Goal: Information Seeking & Learning: Check status

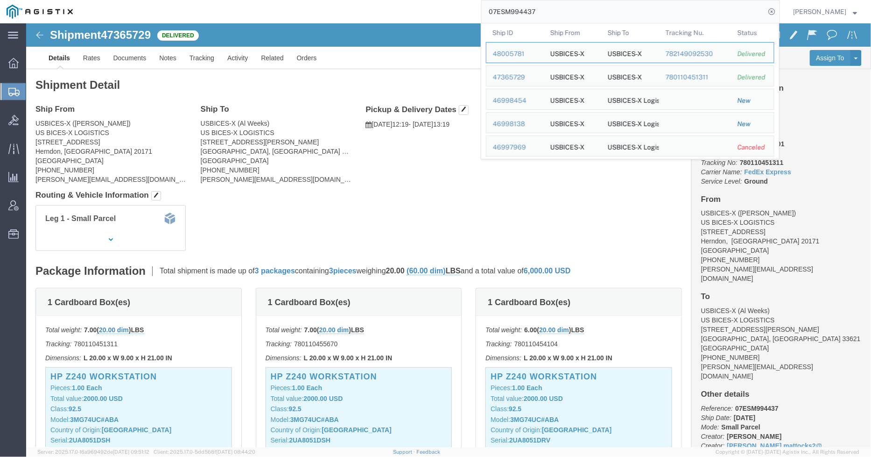
drag, startPoint x: 594, startPoint y: 15, endPoint x: 482, endPoint y: 11, distance: 112.6
click at [482, 11] on div "07ESM994437 Ship ID Ship From Ship To Tracking Nu. Status Ship ID 48005781 Ship…" at bounding box center [429, 11] width 701 height 23
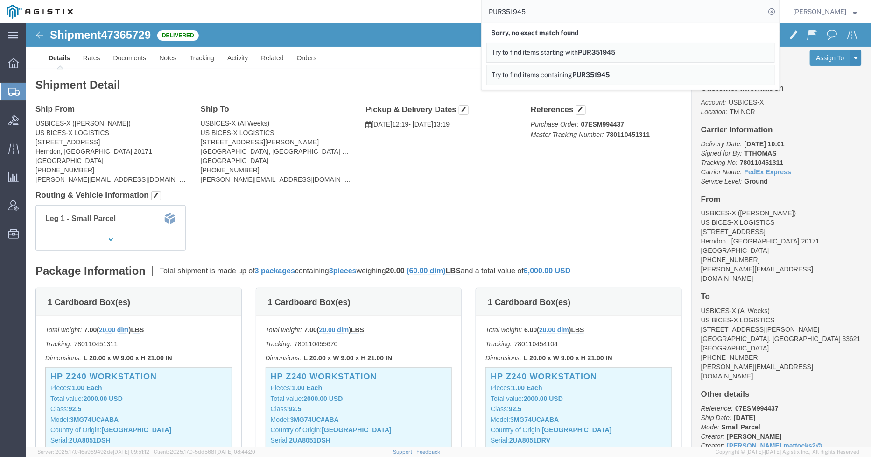
drag, startPoint x: 173, startPoint y: 58, endPoint x: 195, endPoint y: 63, distance: 22.5
click h2 "Shipment Detail"
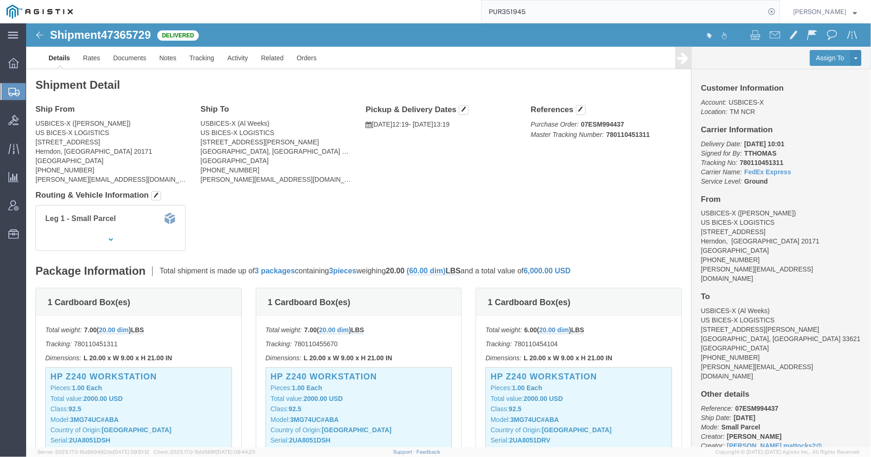
click at [14, 90] on icon at bounding box center [13, 92] width 11 height 8
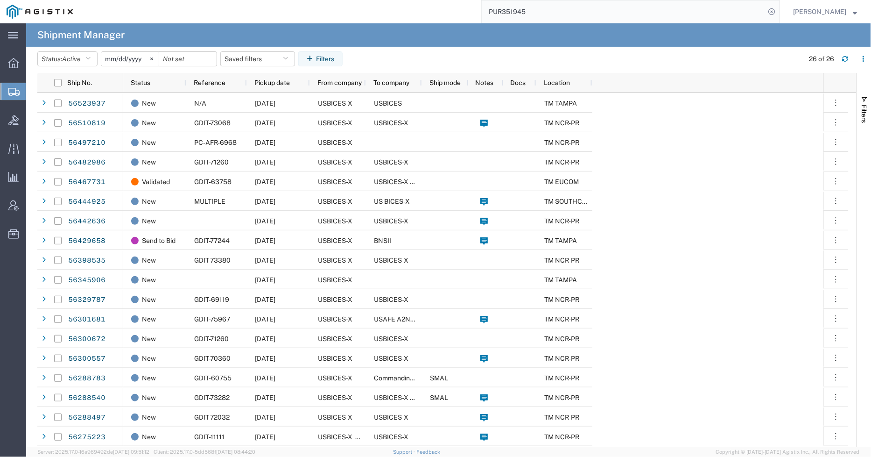
drag, startPoint x: 521, startPoint y: 20, endPoint x: 451, endPoint y: 15, distance: 69.7
click at [449, 20] on div "PUR351945" at bounding box center [429, 11] width 701 height 23
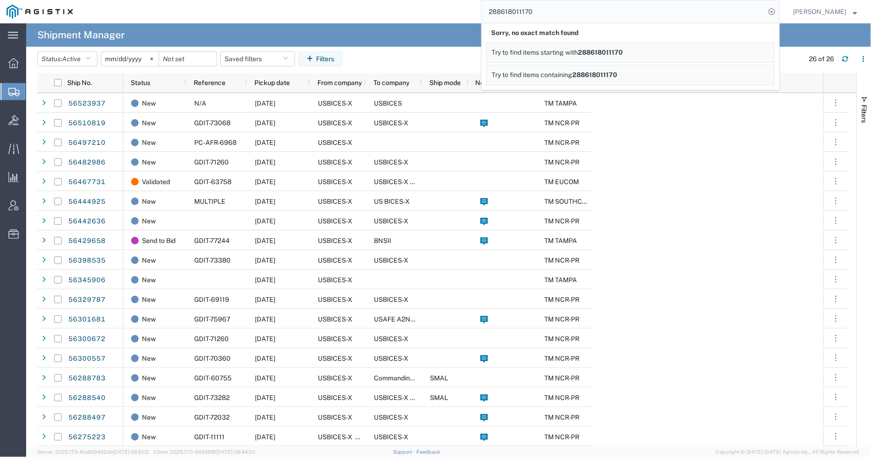
drag, startPoint x: 558, startPoint y: 13, endPoint x: 439, endPoint y: 13, distance: 119.0
click at [439, 13] on div "288618011170 Sorry, no exact match found Try to find items starting with 288618…" at bounding box center [429, 11] width 701 height 23
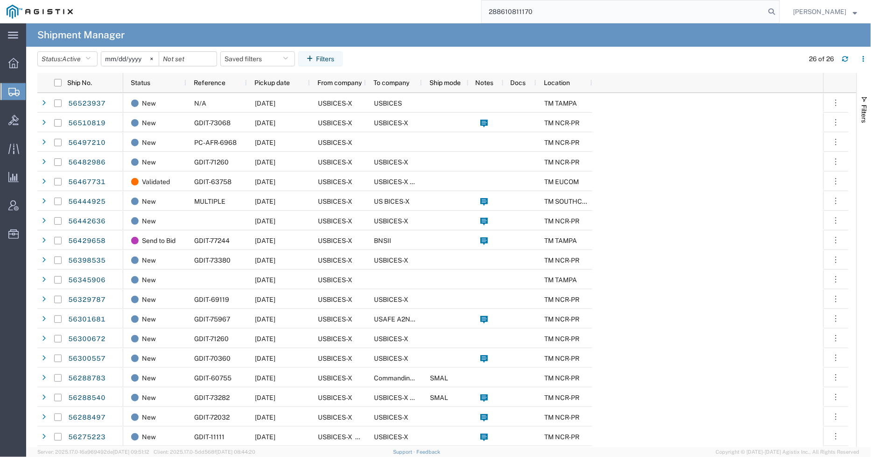
type input "288610811170"
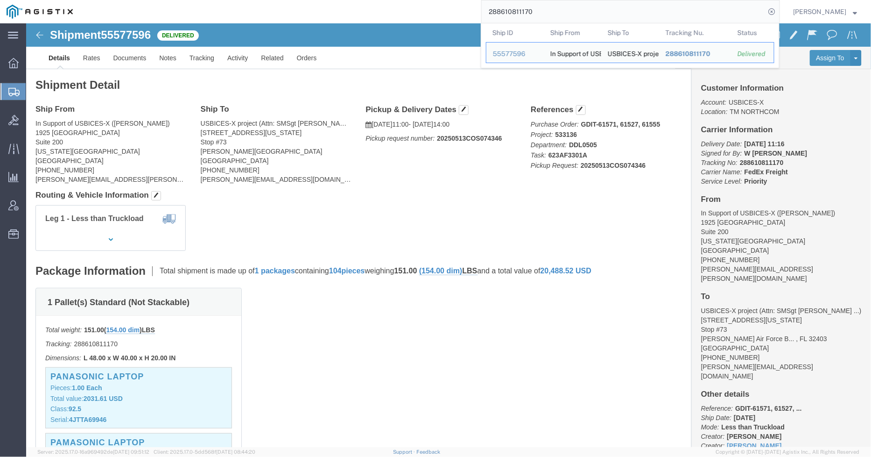
click div "1 Pallet(s) Standard (Not Stackable) Total weight: 151.00 ( 154.00 dim ) LBS Tr…"
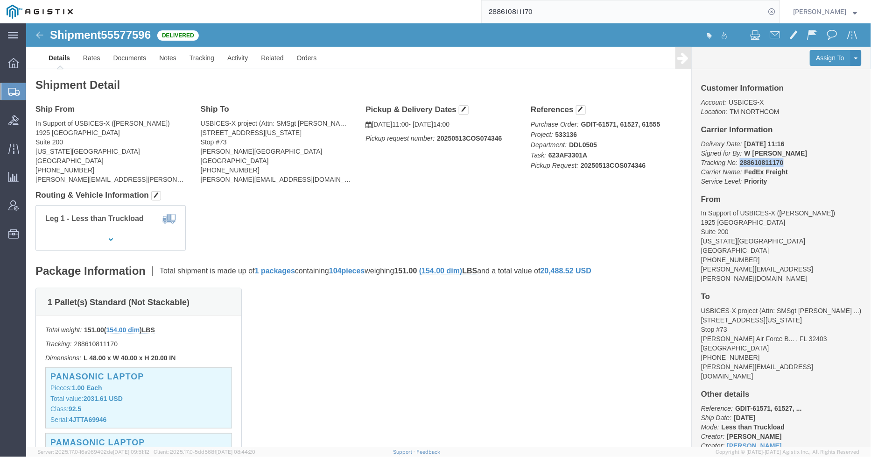
drag, startPoint x: 709, startPoint y: 137, endPoint x: 752, endPoint y: 141, distance: 43.1
click p "Delivery Date: [DATE] 11:16 Signed for By: W [PERSON_NAME] Tracking No: 2886108…"
copy b "288610811170"
